Goal: Task Accomplishment & Management: Use online tool/utility

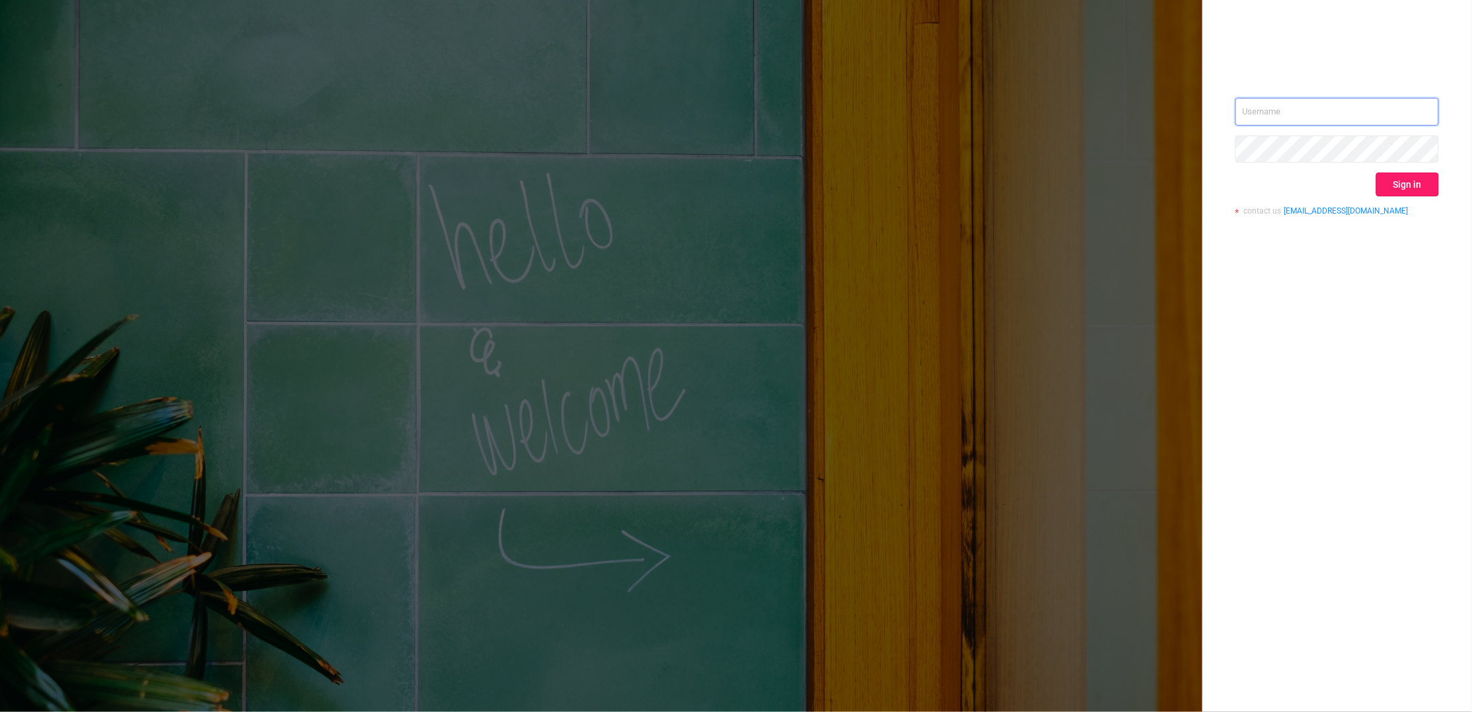
type input "[PERSON_NAME][EMAIL_ADDRESS][DOMAIN_NAME]"
click at [1395, 187] on button "Sign in" at bounding box center [1408, 184] width 63 height 24
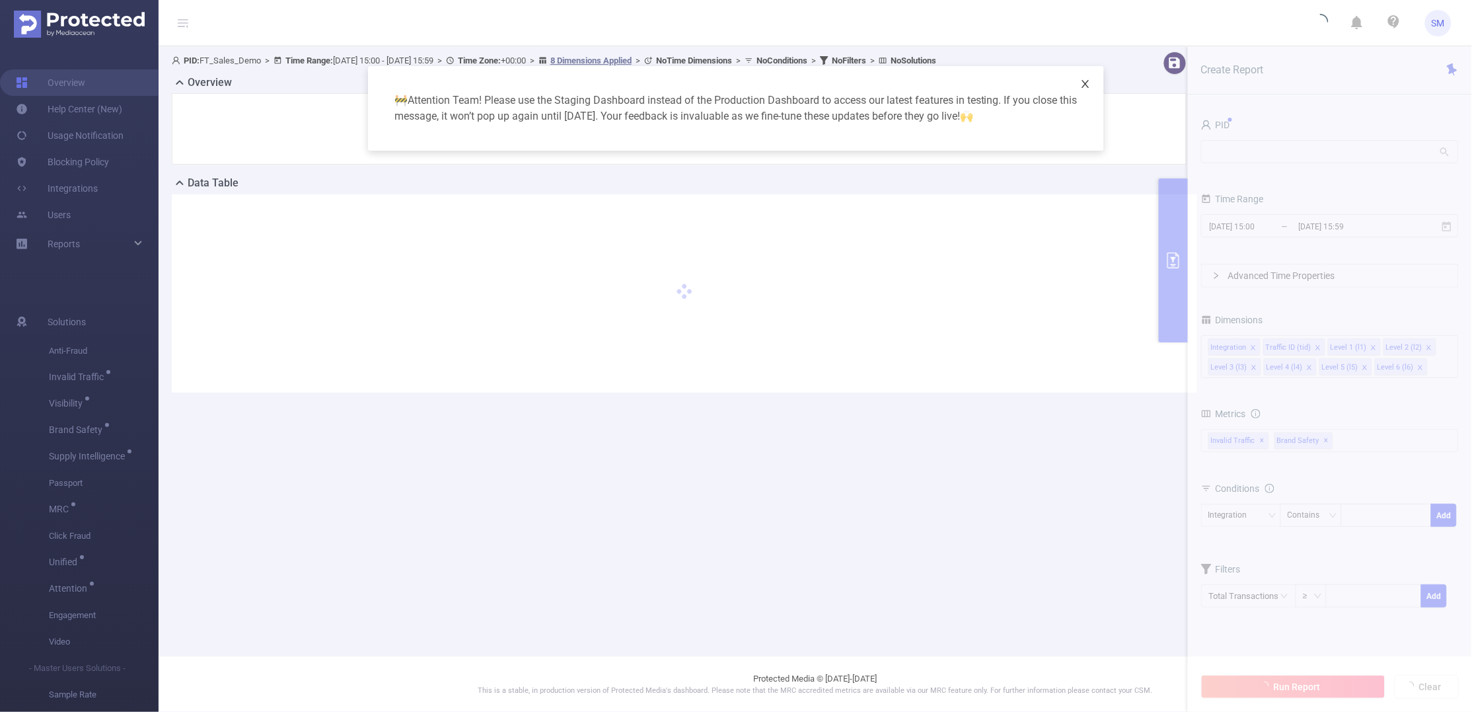
click at [1085, 83] on icon "icon: close" at bounding box center [1086, 84] width 11 height 11
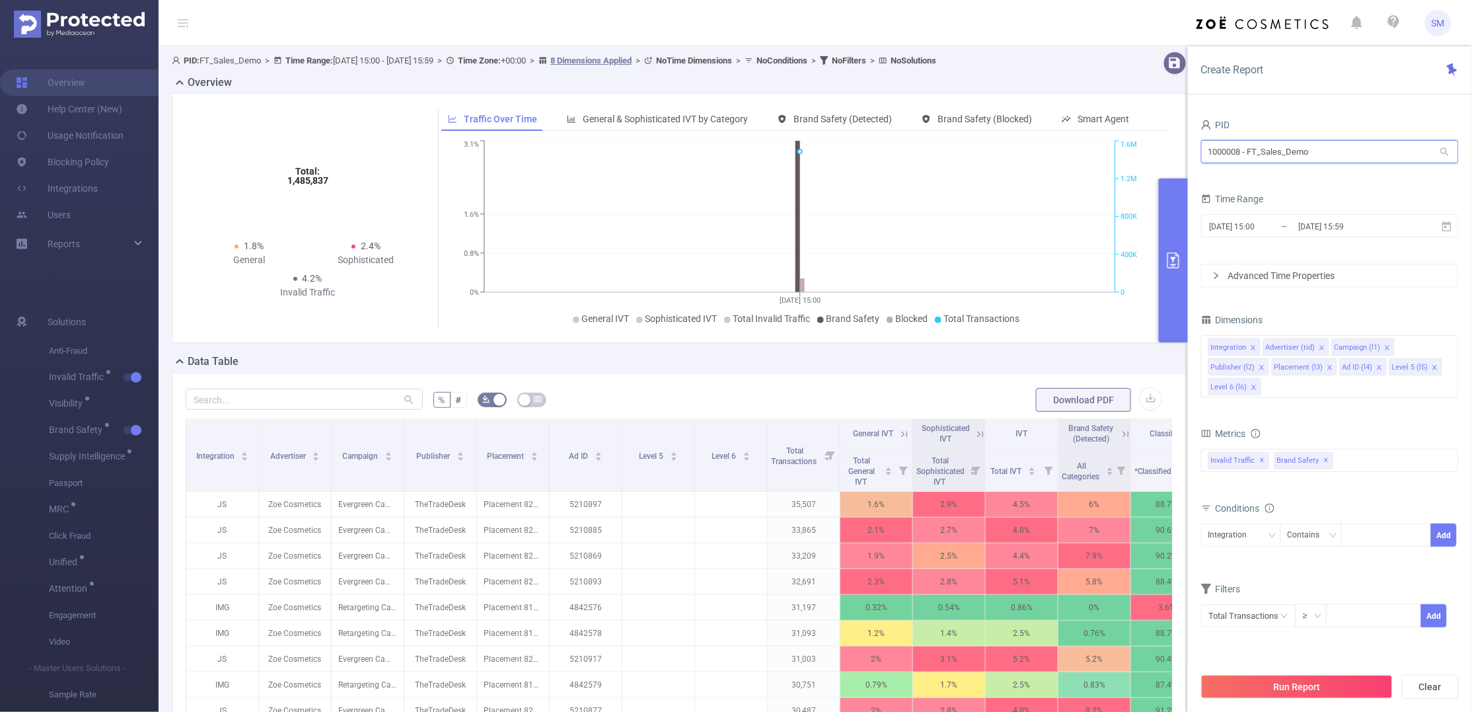
drag, startPoint x: 1326, startPoint y: 152, endPoint x: 1200, endPoint y: 135, distance: 127.3
click at [1200, 135] on div "PID 1000008 - FT_Sales_Demo 1000008 - FT_Sales_Demo Time Range [DATE] 15:00 _ […" at bounding box center [1330, 418] width 284 height 632
type input "micros"
click at [1302, 176] on li "1001062 - FT_Microsoft 60 [58 rows]" at bounding box center [1331, 179] width 258 height 21
click at [1313, 231] on input "[DATE] 15:59" at bounding box center [1351, 226] width 107 height 18
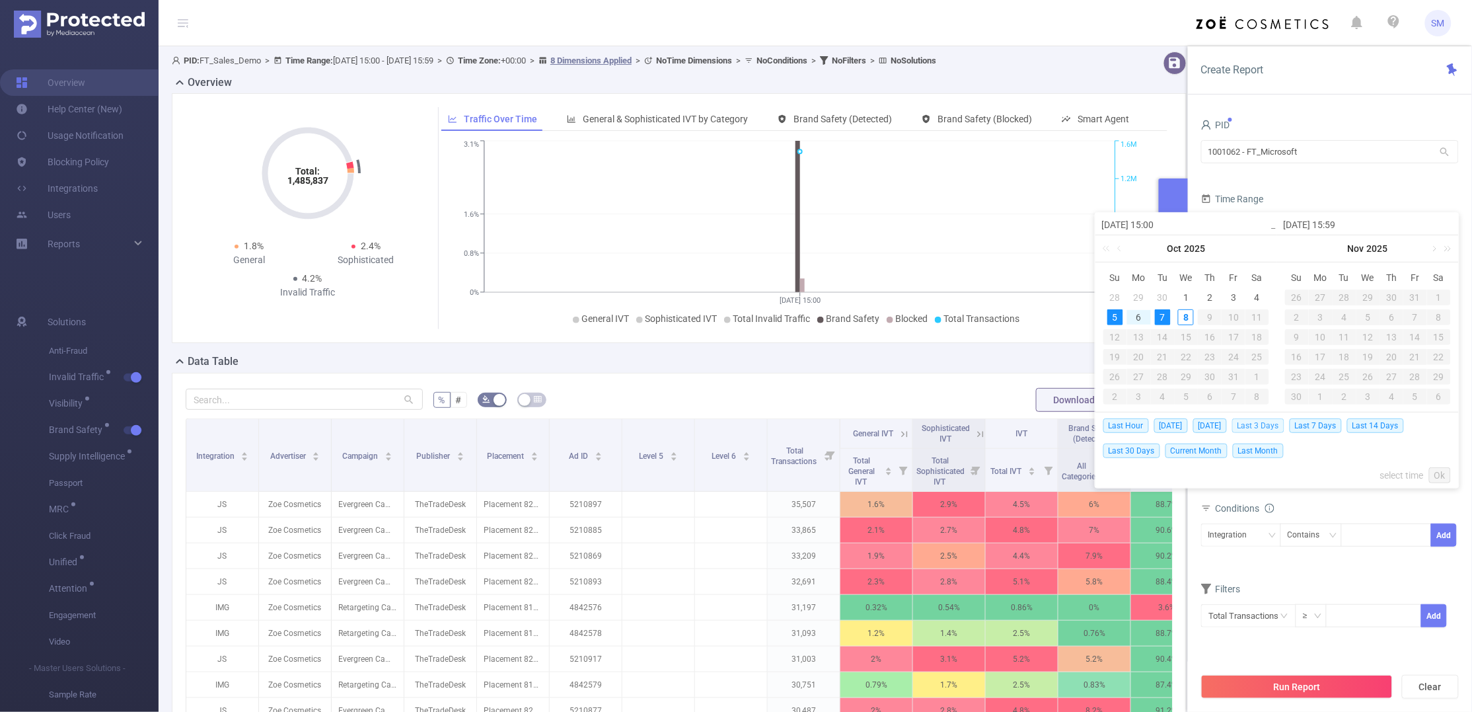
click at [1284, 422] on span "Last 3 Days" at bounding box center [1259, 425] width 52 height 15
type input "[DATE] 00:00"
type input "[DATE] 23:59"
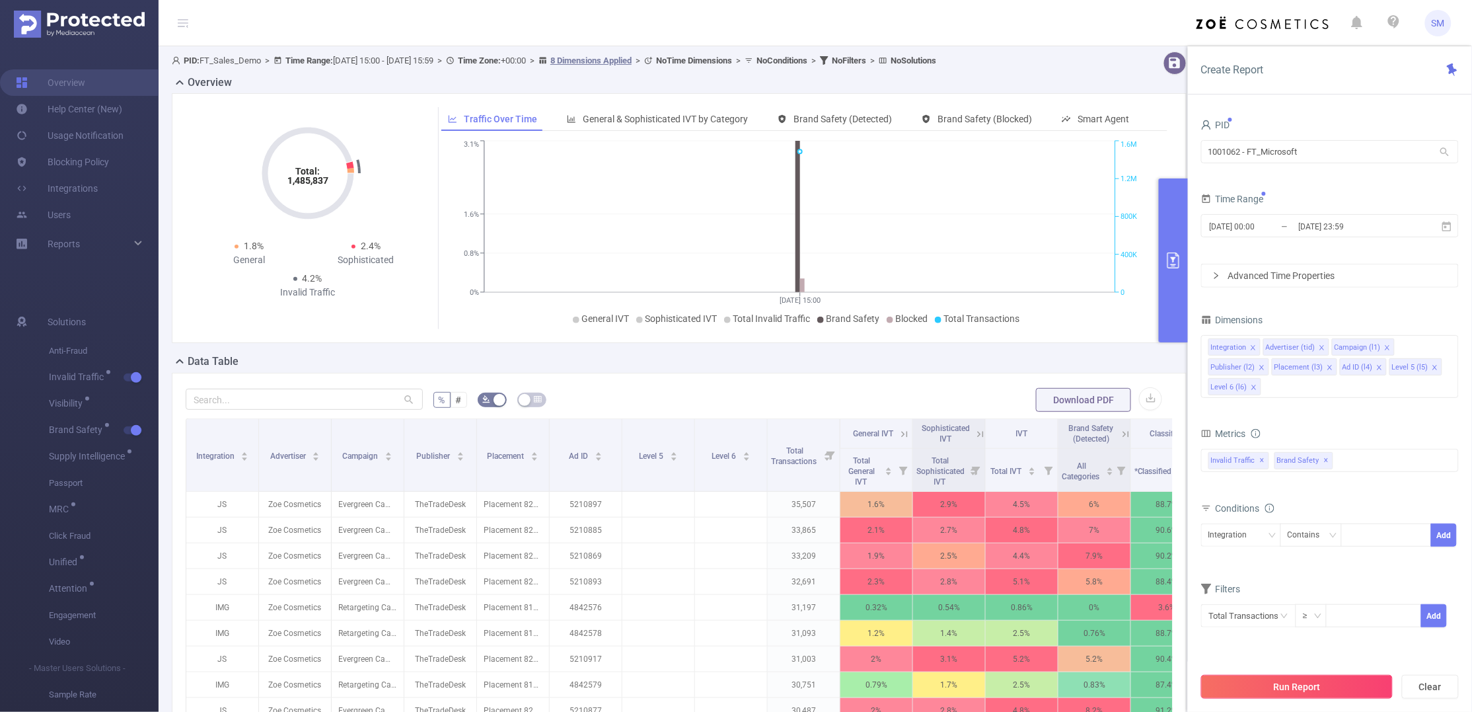
click at [1378, 679] on button "Run Report" at bounding box center [1298, 687] width 192 height 24
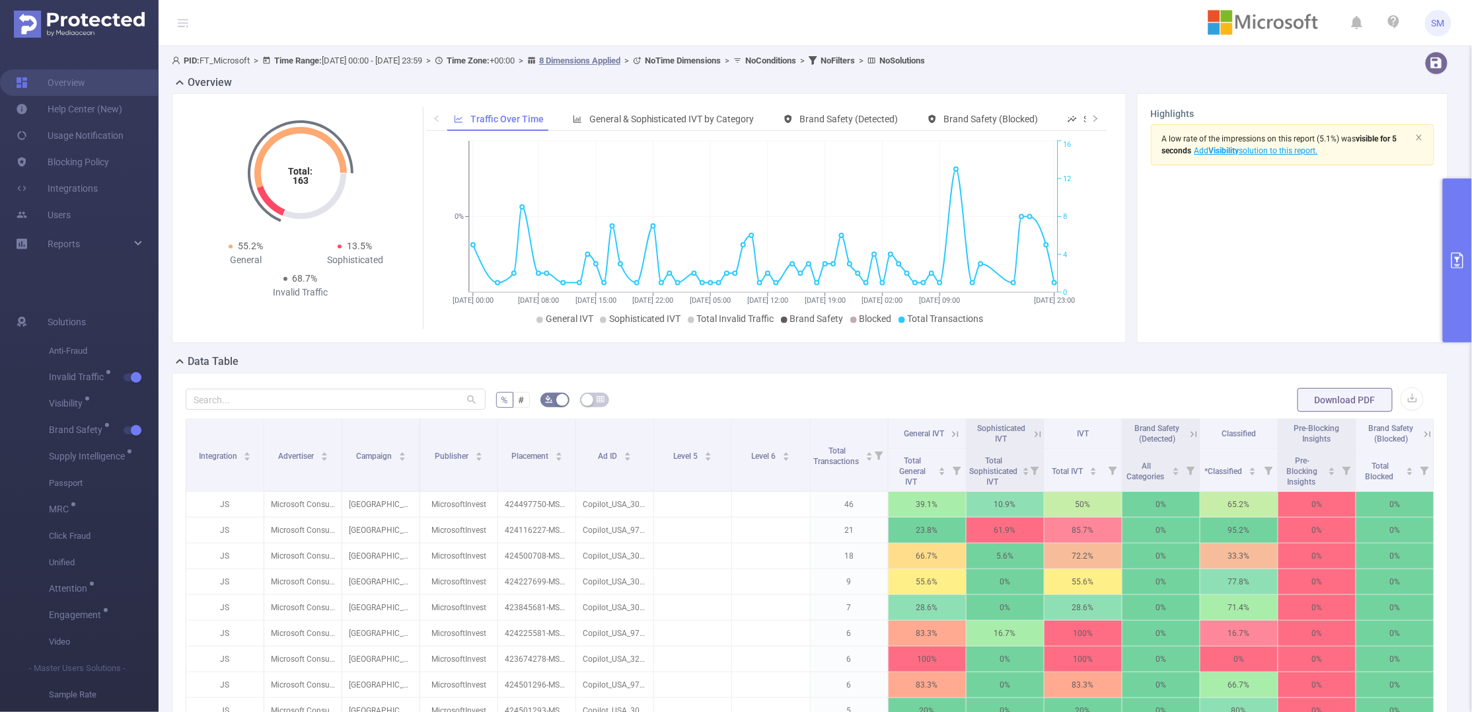
click at [1209, 349] on div "Total: 163 Total: 163 55.2% General 13.5% Sophisticated 68.7% Invalid Traffic T…" at bounding box center [810, 223] width 1287 height 260
drag, startPoint x: 418, startPoint y: 438, endPoint x: 430, endPoint y: 374, distance: 65.3
click at [430, 374] on div "% # Download PDF Integration Advertiser Campaign Publisher Placement Ad ID Leve…" at bounding box center [810, 626] width 1277 height 507
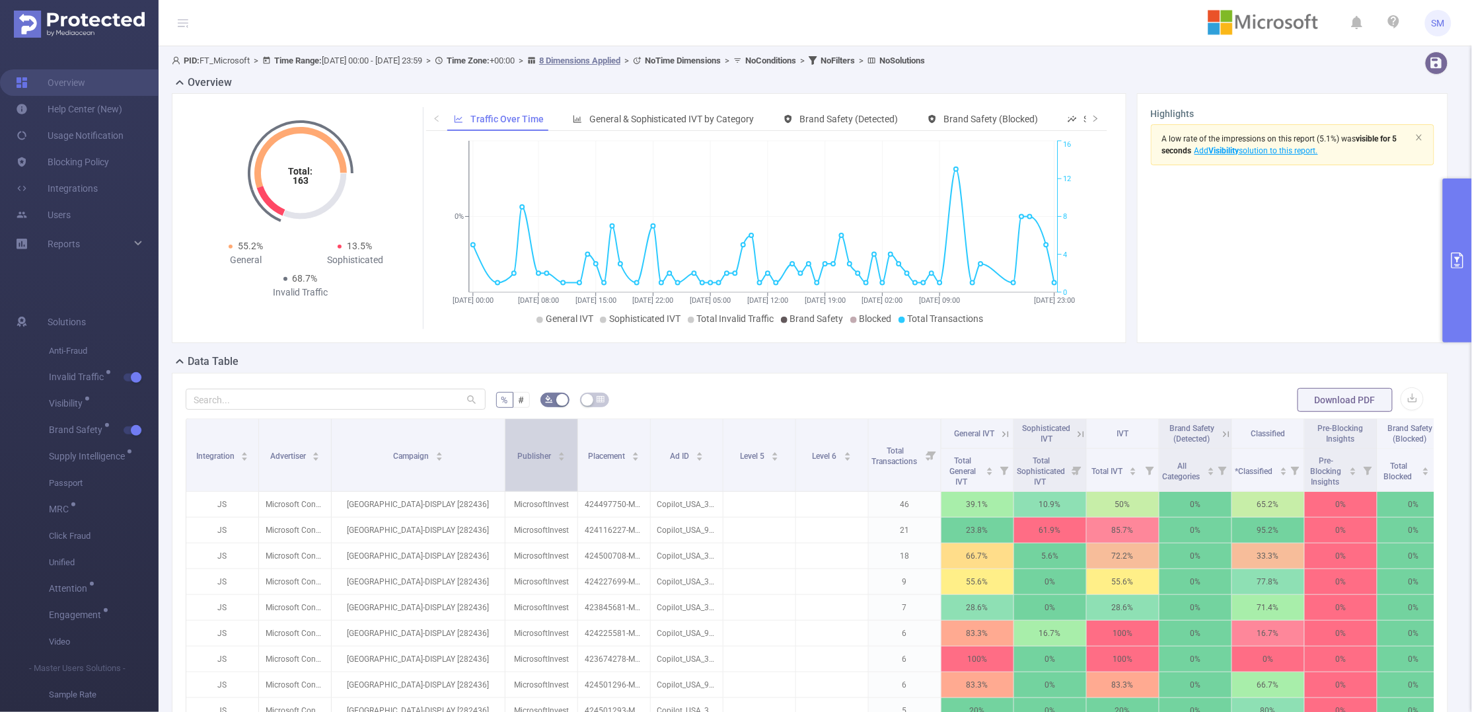
drag, startPoint x: 414, startPoint y: 441, endPoint x: 507, endPoint y: 428, distance: 93.5
click at [507, 428] on tr "Integration Advertiser Campaign Publisher Placement Ad ID Level 5 Level 6 Total…" at bounding box center [818, 434] width 1264 height 30
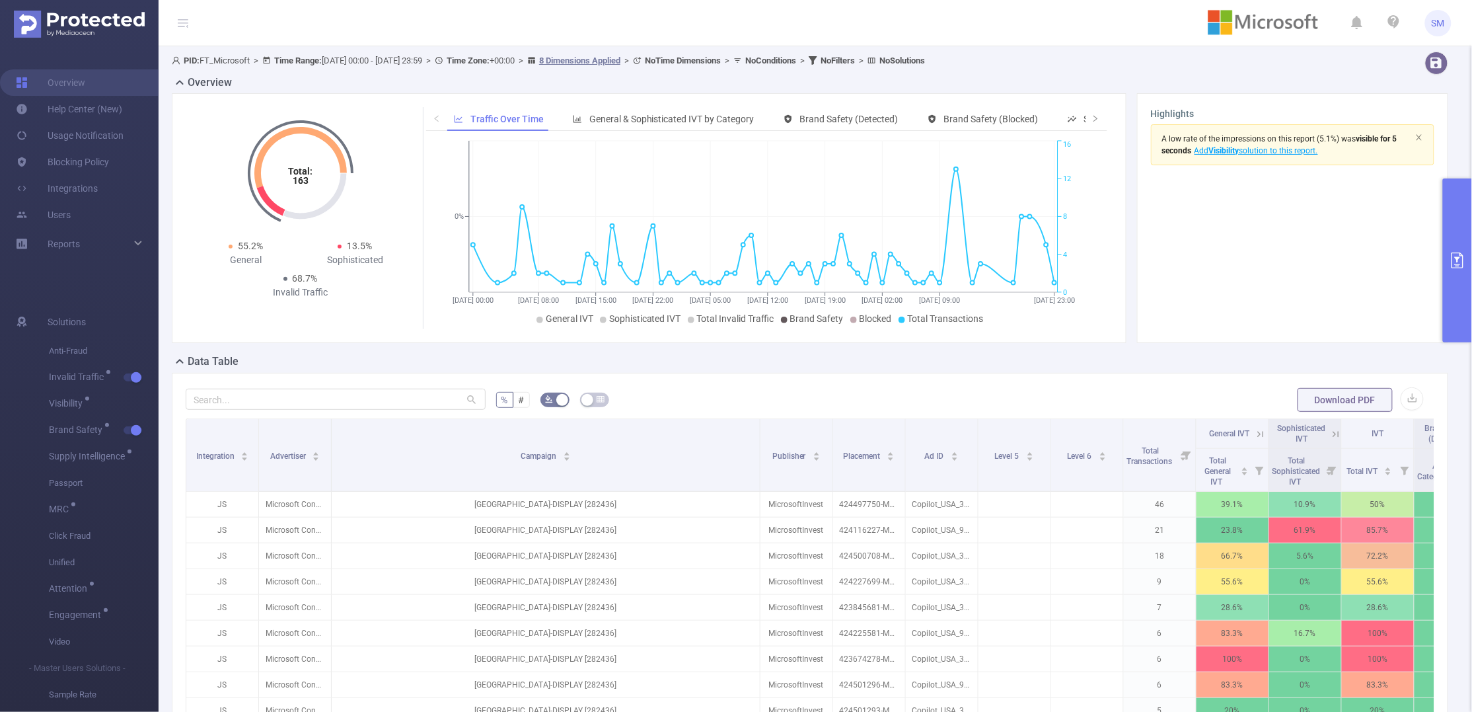
drag, startPoint x: 504, startPoint y: 428, endPoint x: 759, endPoint y: 408, distance: 255.2
click at [759, 408] on div "% # Download PDF Integration Advertiser Campaign Publisher Placement Ad ID Leve…" at bounding box center [810, 626] width 1249 height 478
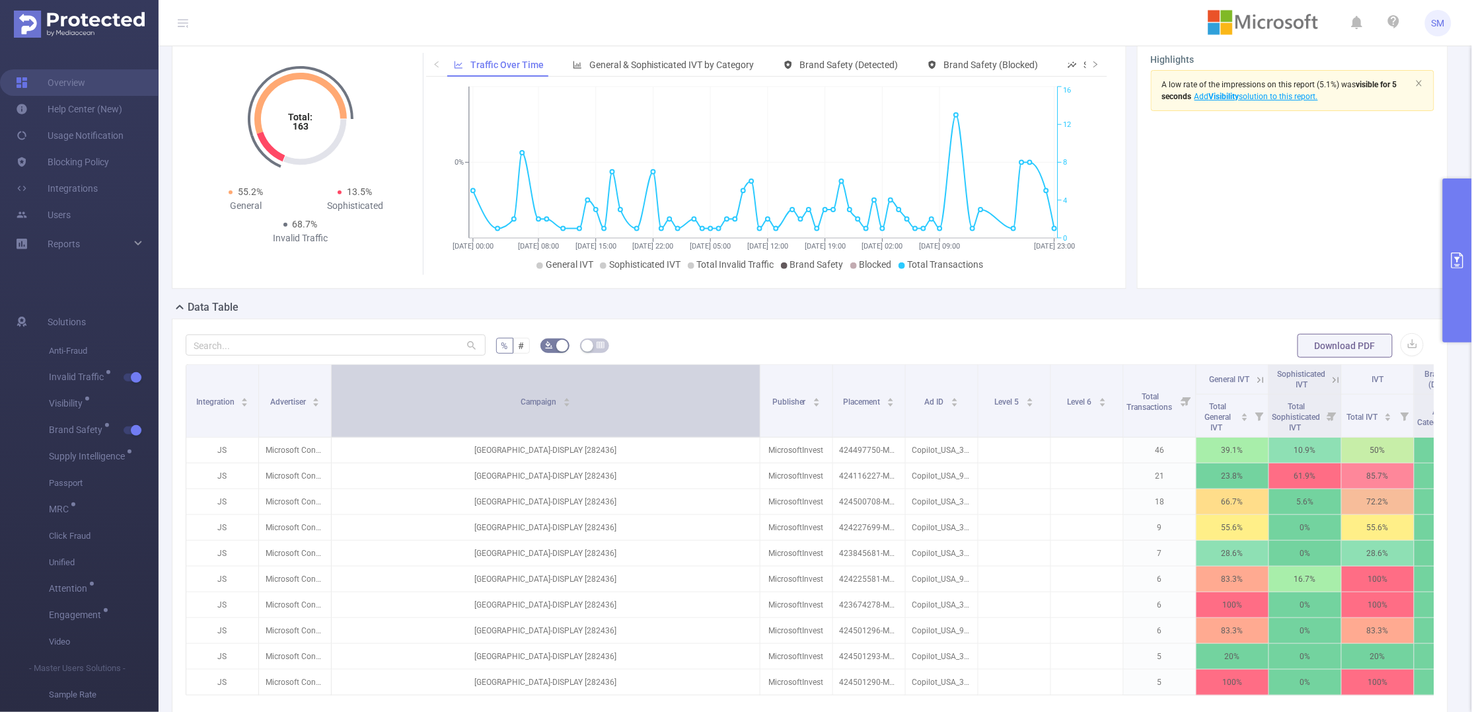
scroll to position [83, 0]
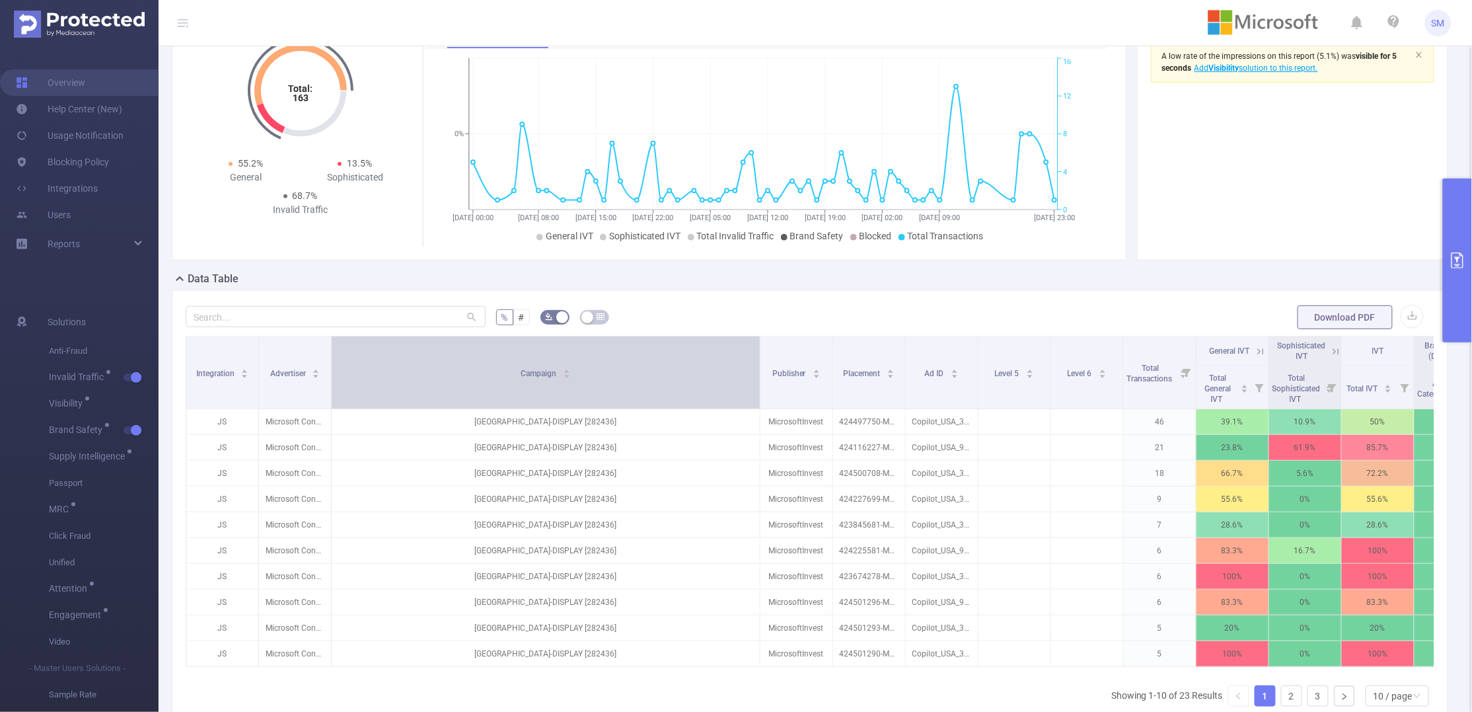
click at [525, 379] on div "Campaign" at bounding box center [546, 371] width 50 height 13
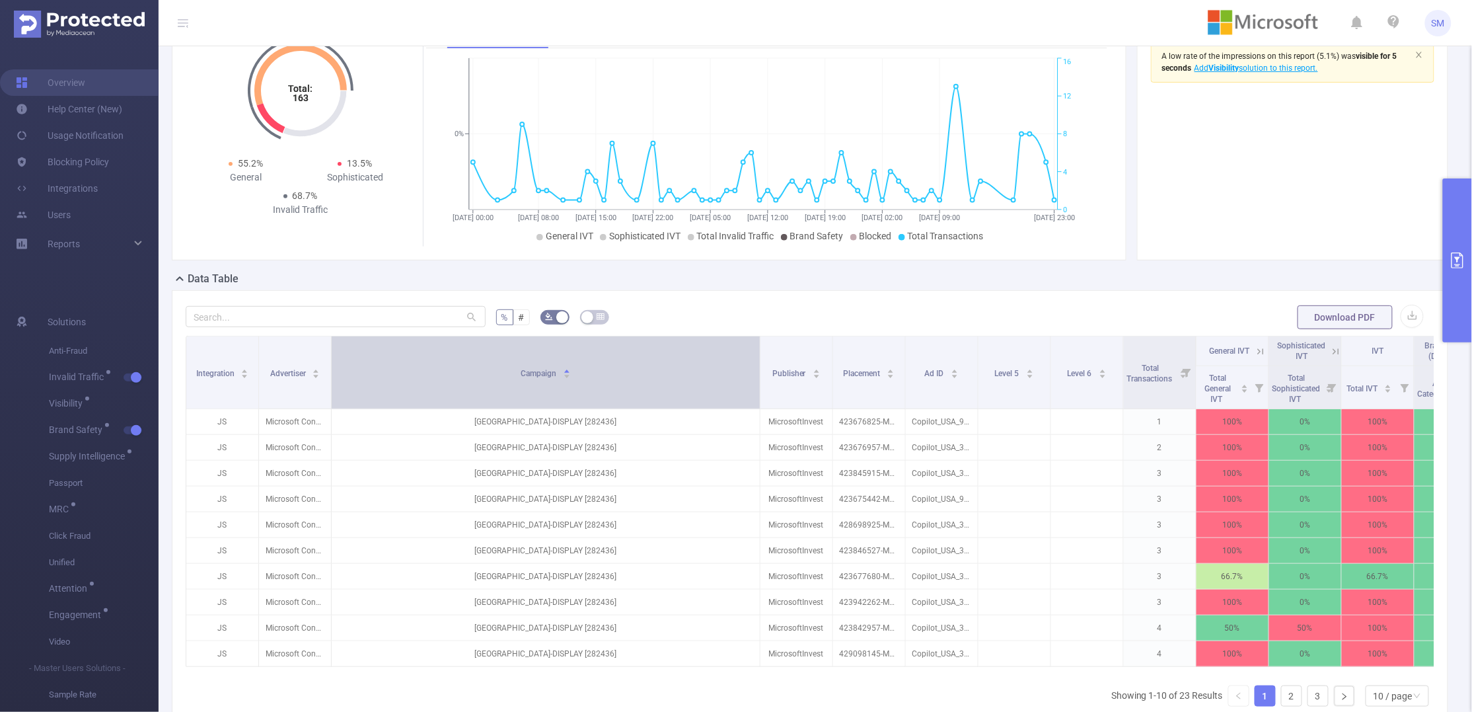
click at [525, 379] on div "Campaign" at bounding box center [546, 371] width 50 height 13
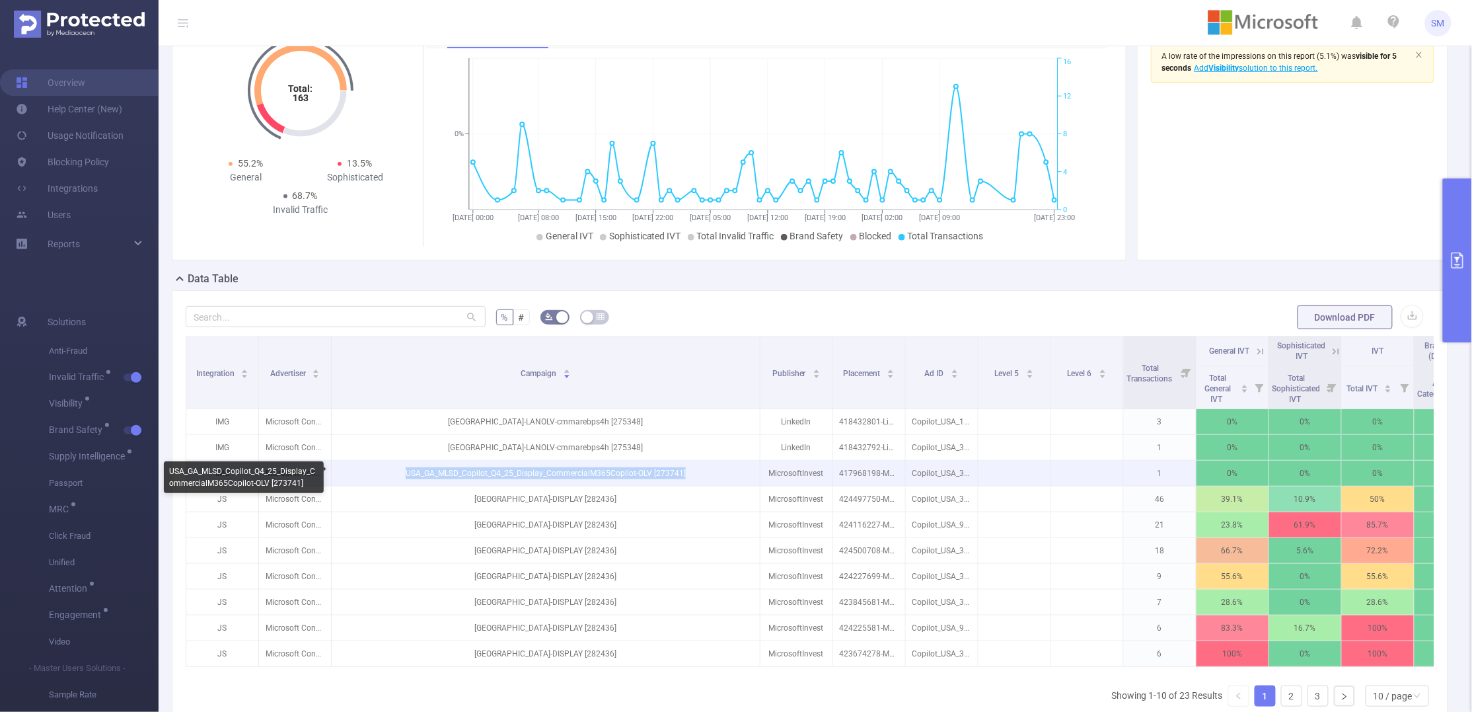
drag, startPoint x: 706, startPoint y: 469, endPoint x: 408, endPoint y: 473, distance: 298.1
click at [408, 473] on p "USA_GA_MLSD_Copilot_Q4_25_Display_CommercialM365Copilot-OLV [273741]" at bounding box center [546, 473] width 428 height 25
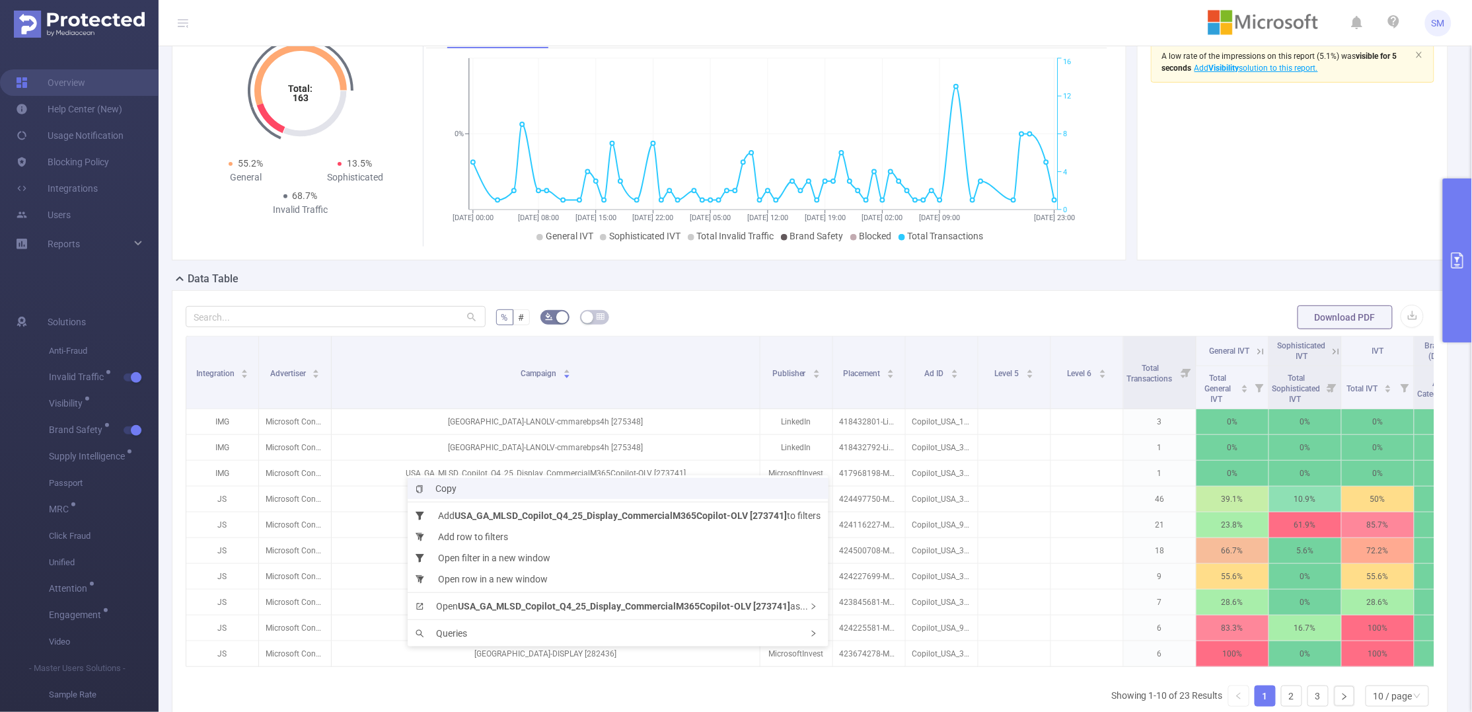
click at [440, 490] on span "Copy" at bounding box center [436, 488] width 41 height 11
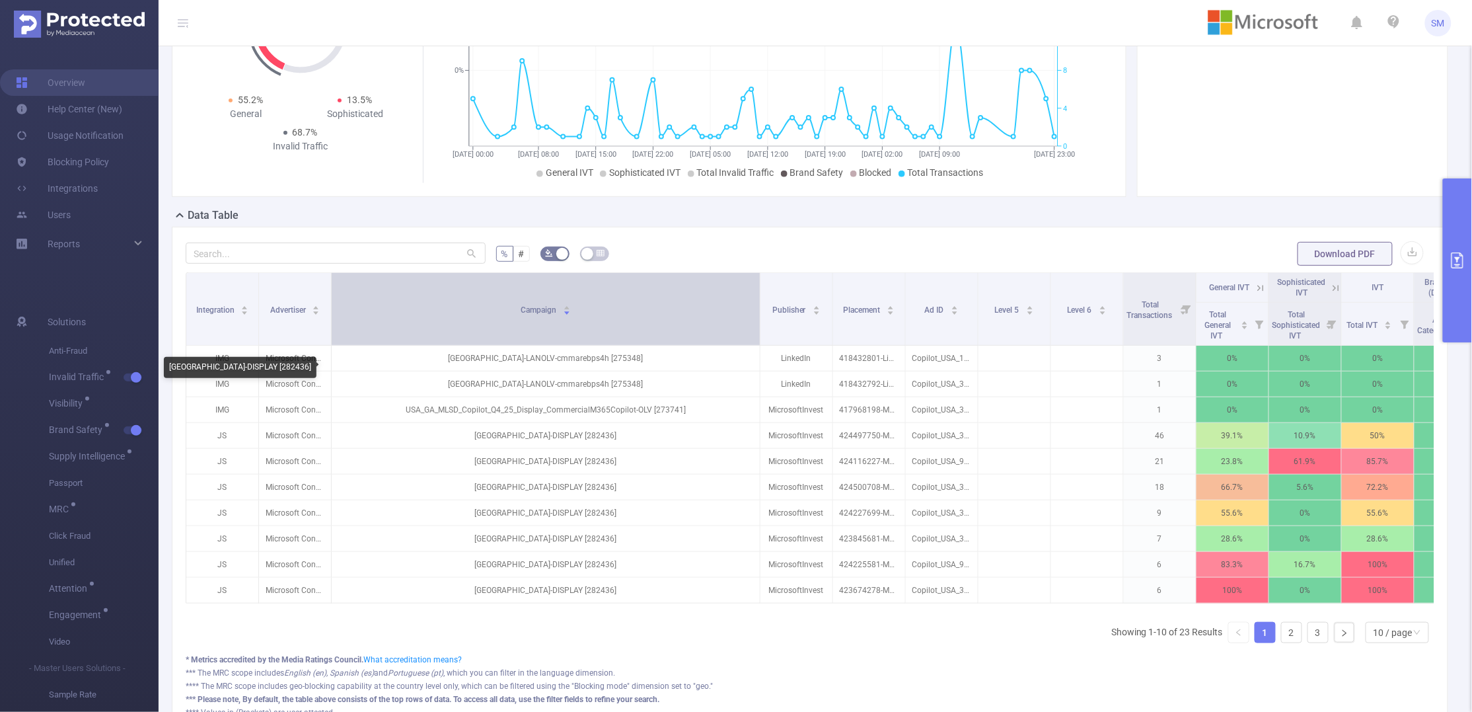
scroll to position [0, 0]
